Goal: Entertainment & Leisure: Browse casually

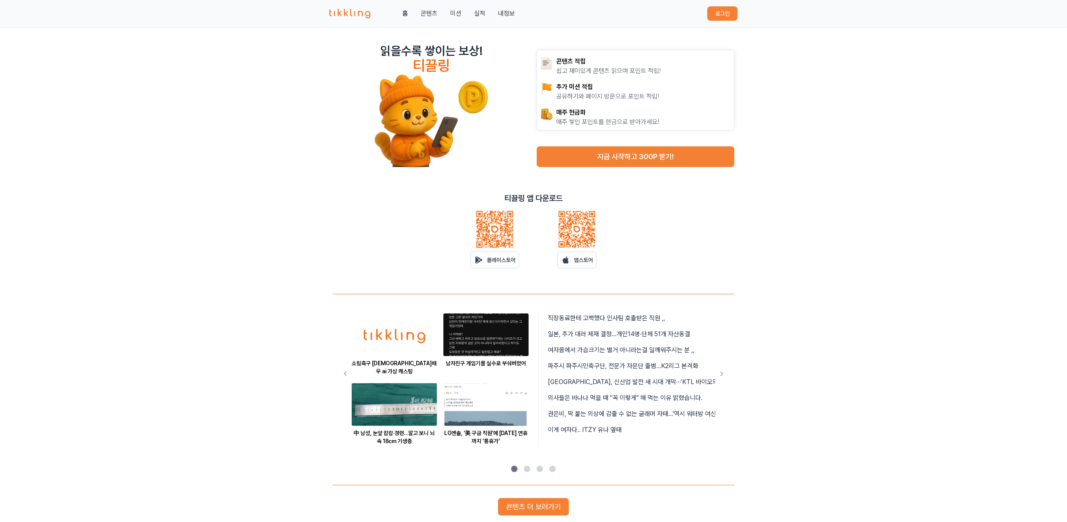
click at [714, 13] on button "로그인" at bounding box center [722, 13] width 30 height 14
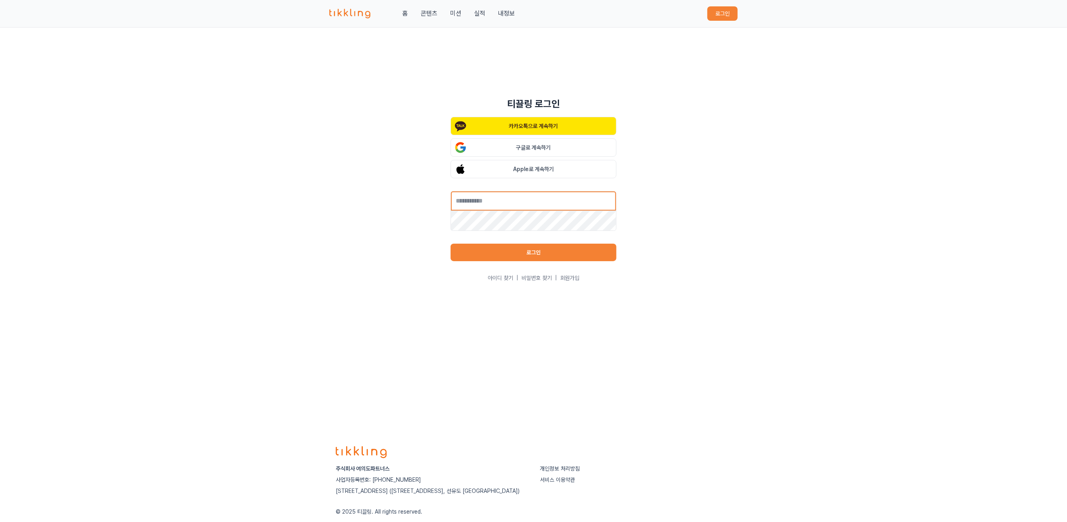
click at [562, 207] on input "text" at bounding box center [534, 201] width 166 height 20
type input "**********"
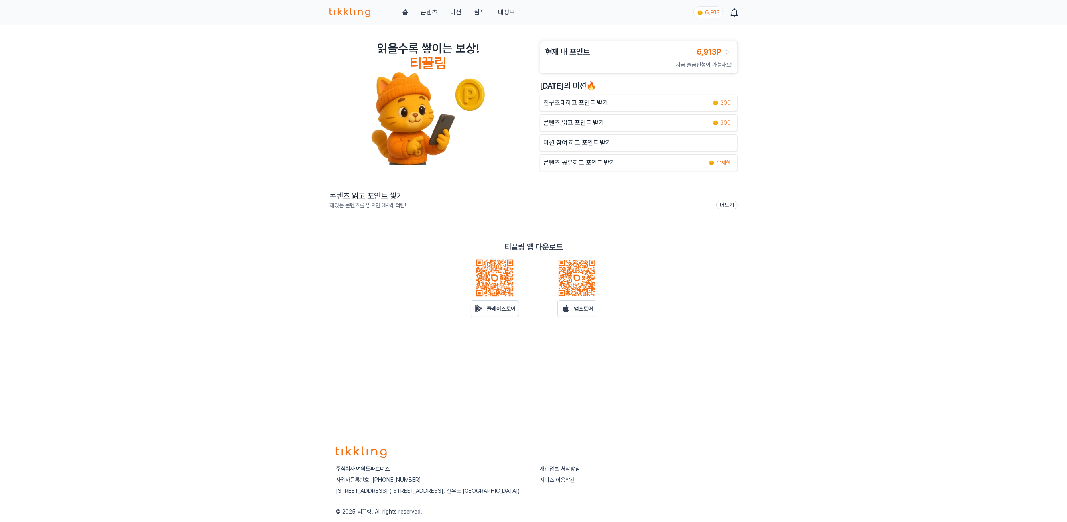
click at [427, 11] on link "콘텐츠" at bounding box center [429, 13] width 17 height 10
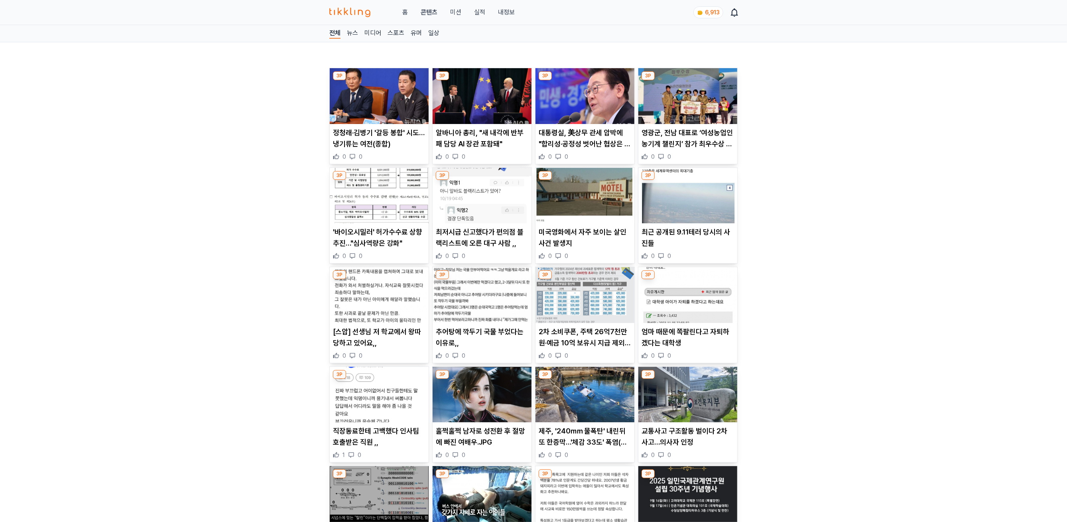
drag, startPoint x: 373, startPoint y: 100, endPoint x: 363, endPoint y: 94, distance: 11.6
click at [363, 94] on img at bounding box center [379, 96] width 99 height 56
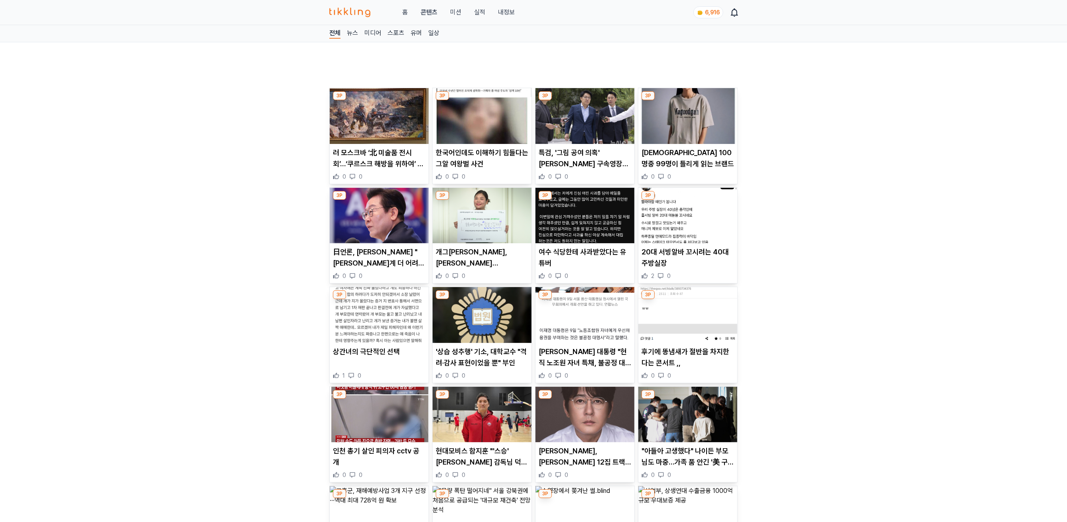
click at [492, 99] on main "Taboola 후원링크 Taboola 후원링크 80대도 현역! 일본 제약회사가 개발한 ‘다음 날 아침 샘솟는 에너지 보조제’ 단 3일 만에 느…" at bounding box center [533, 483] width 408 height 857
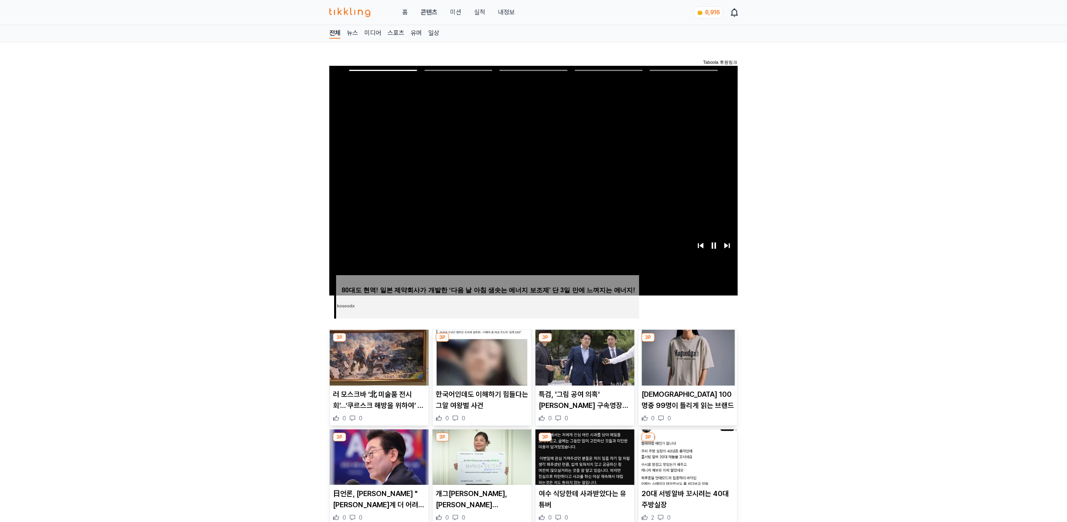
click at [500, 398] on p "한국어인데도 이해하기 힘들다는 그알 여왕벌 사건" at bounding box center [482, 400] width 93 height 22
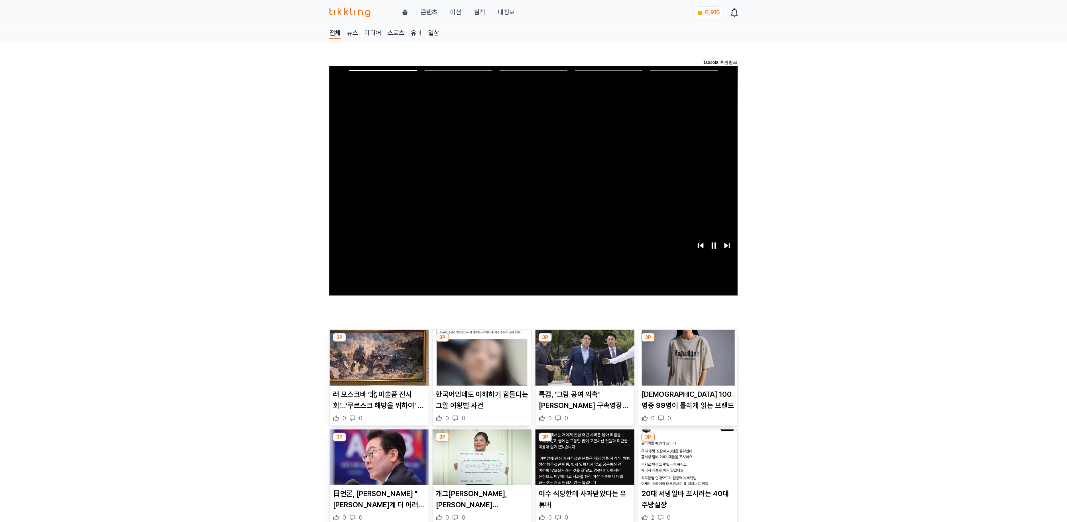
click at [598, 363] on img at bounding box center [584, 358] width 99 height 56
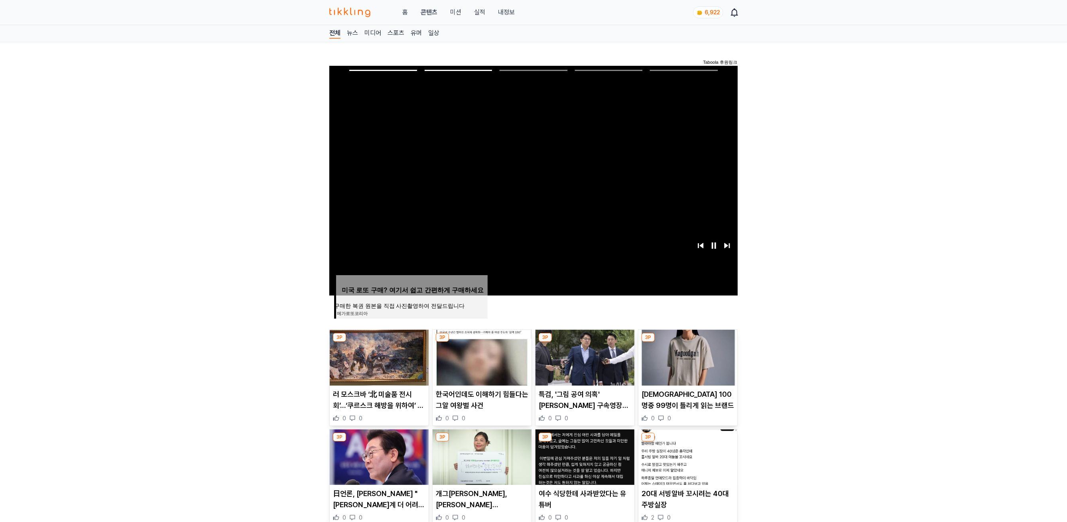
click at [370, 368] on img at bounding box center [379, 358] width 99 height 56
click at [699, 362] on img at bounding box center [687, 358] width 99 height 56
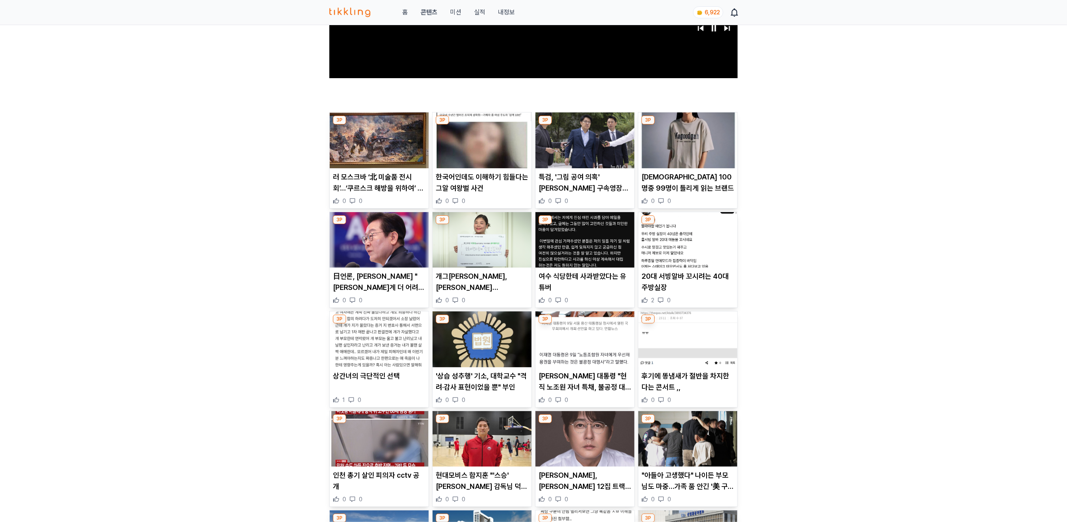
click at [381, 246] on img at bounding box center [379, 240] width 99 height 56
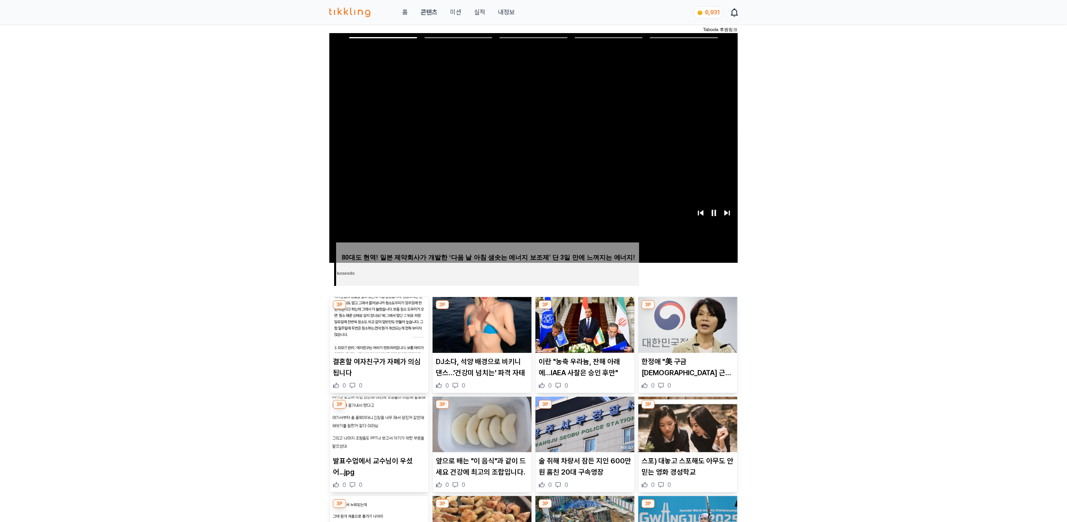
scroll to position [177, 0]
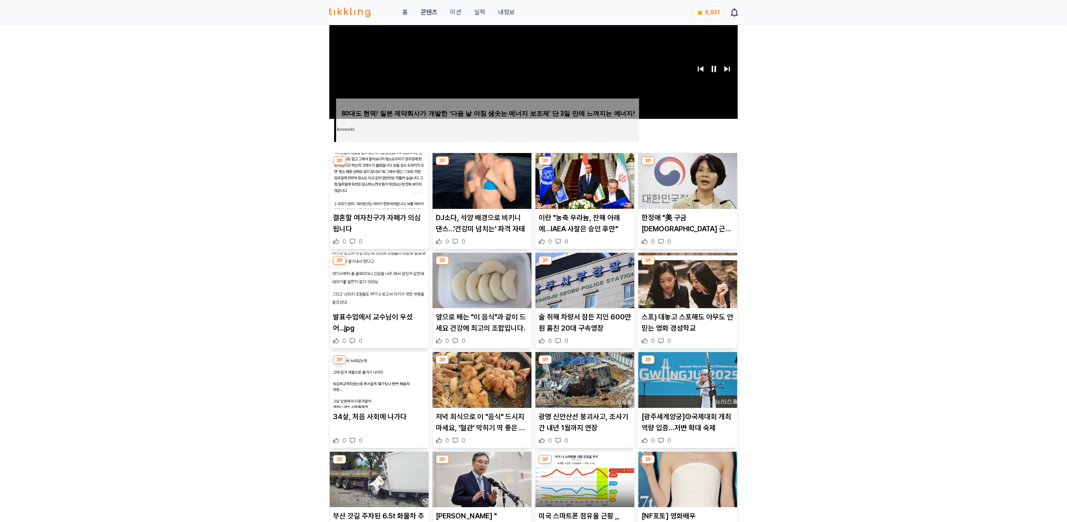
click at [487, 271] on img at bounding box center [482, 281] width 99 height 56
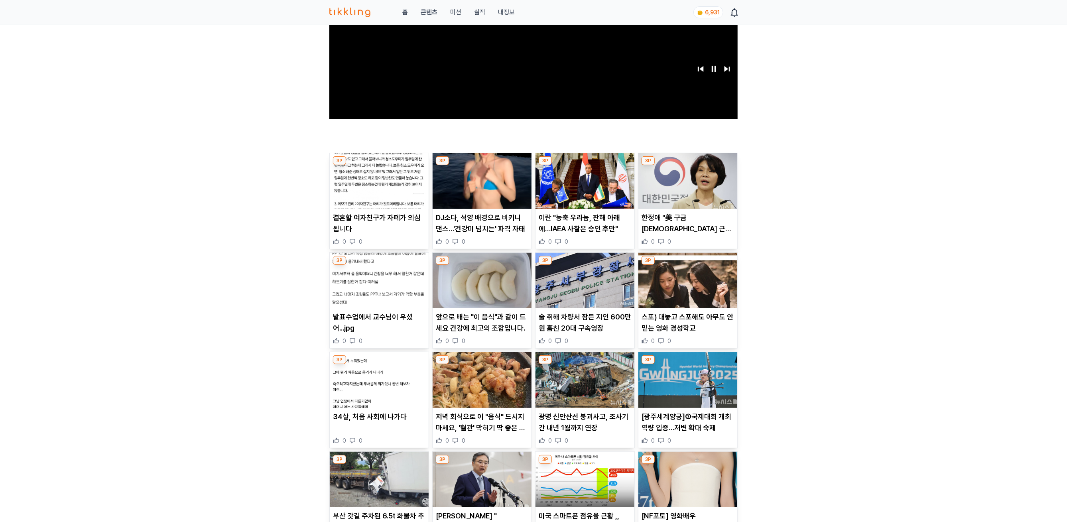
click at [587, 274] on img at bounding box center [584, 281] width 99 height 56
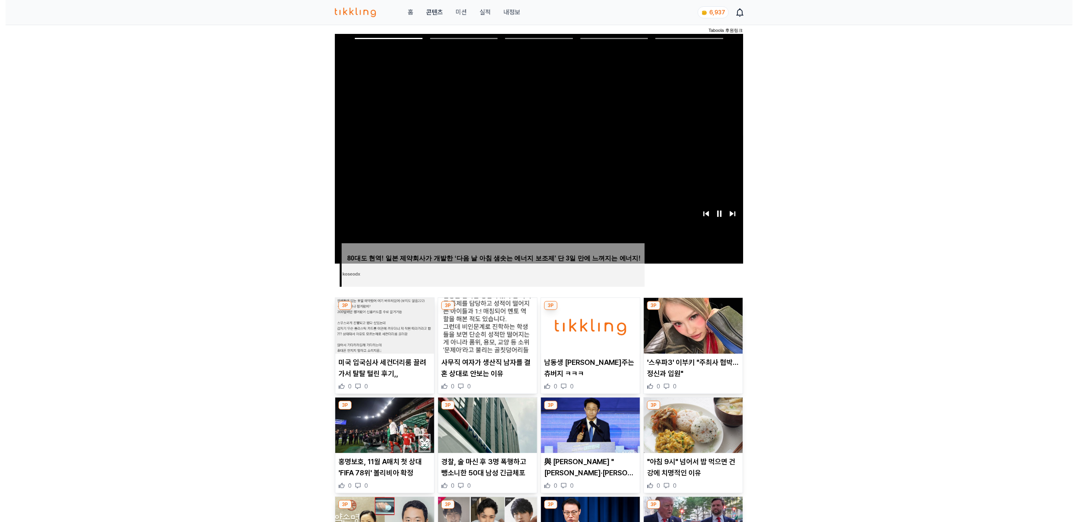
scroll to position [104, 0]
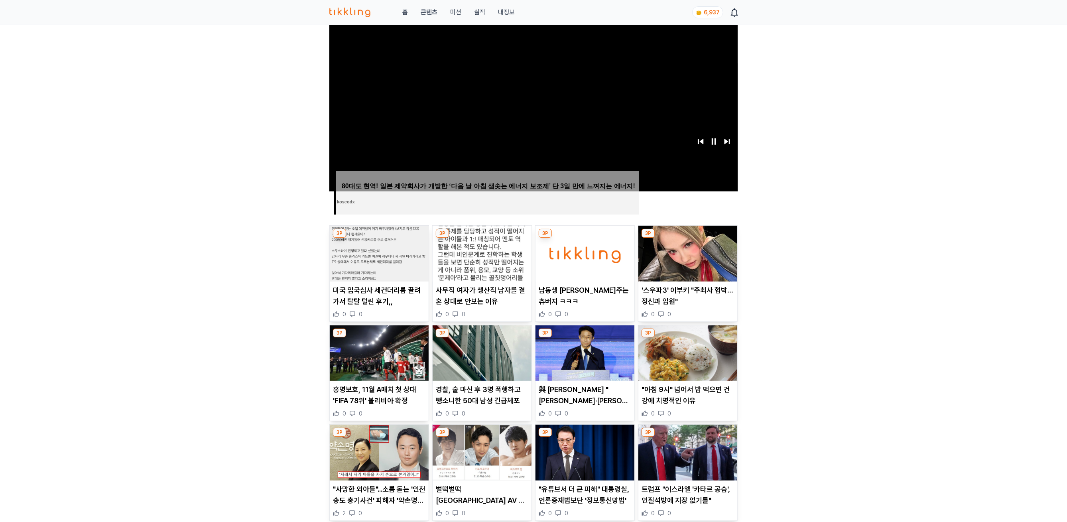
click at [392, 251] on img at bounding box center [379, 254] width 99 height 56
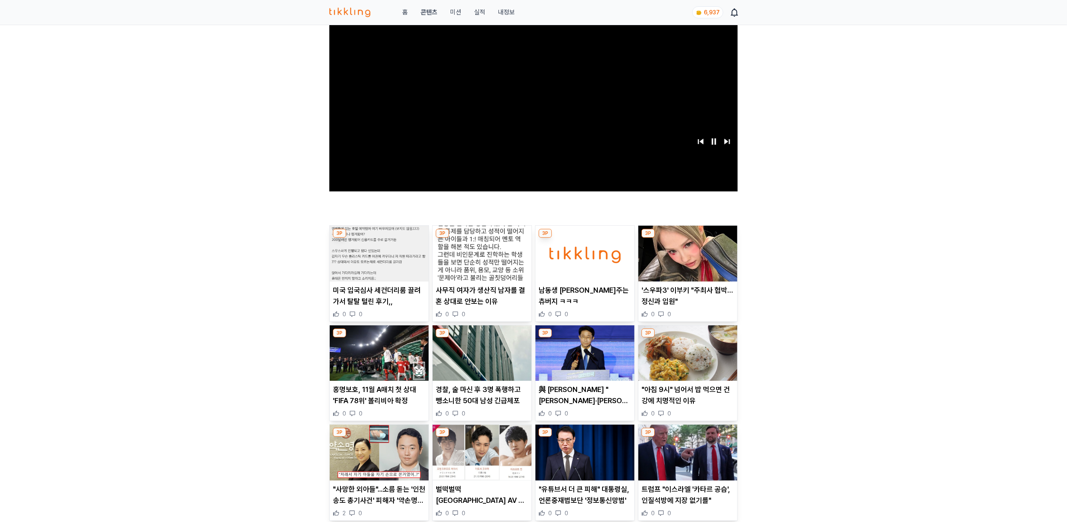
click at [475, 266] on img at bounding box center [482, 254] width 99 height 56
click at [502, 16] on link "내정보" at bounding box center [506, 13] width 17 height 10
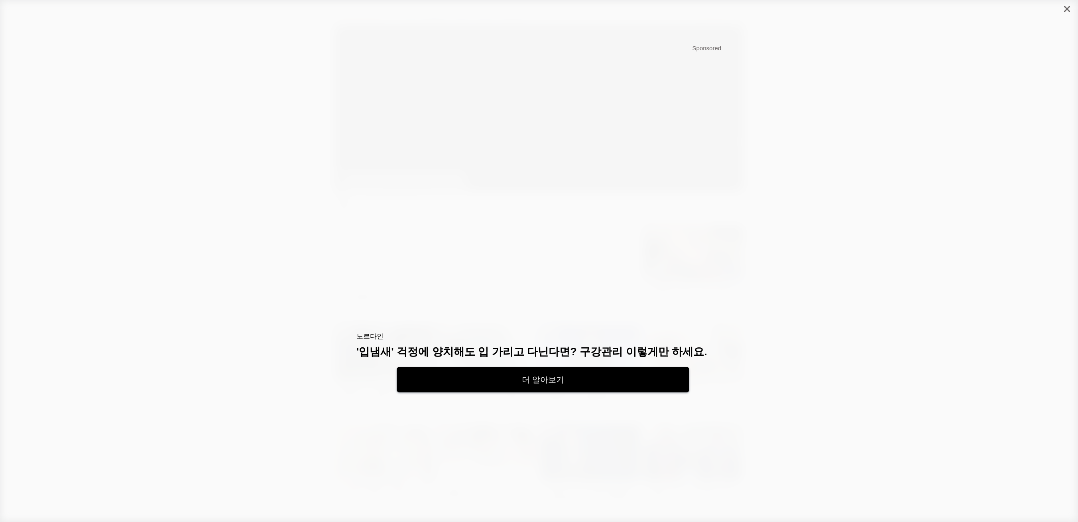
click at [1067, 6] on icon "close" at bounding box center [1067, 9] width 6 height 6
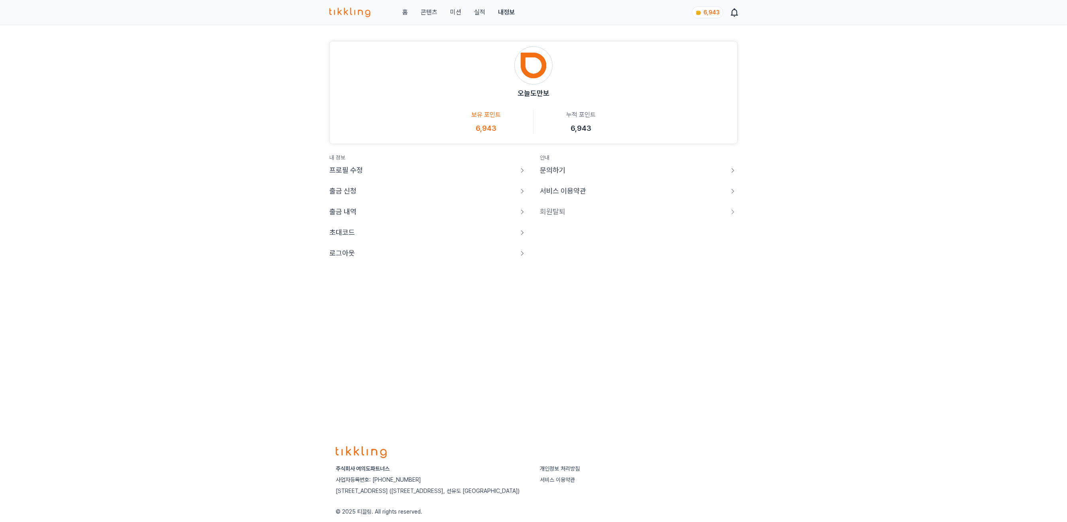
click at [351, 258] on p "로그아웃" at bounding box center [342, 253] width 26 height 11
